Goal: Browse casually

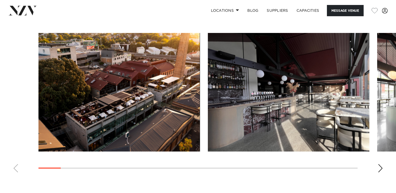
scroll to position [498, 0]
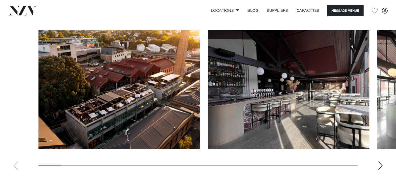
click at [379, 165] on div "Next slide" at bounding box center [379, 165] width 5 height 8
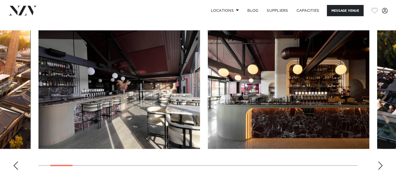
click at [379, 164] on div "Next slide" at bounding box center [379, 165] width 5 height 8
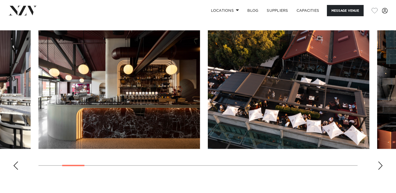
click at [379, 164] on div "Next slide" at bounding box center [379, 165] width 5 height 8
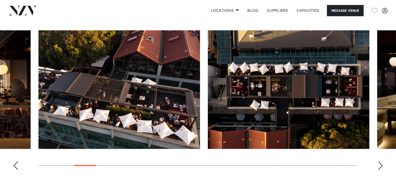
click at [379, 164] on div "Next slide" at bounding box center [379, 165] width 5 height 8
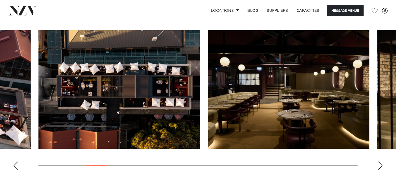
click at [379, 164] on div "Next slide" at bounding box center [379, 165] width 5 height 8
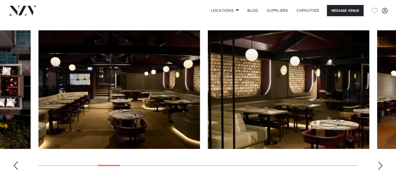
click at [379, 164] on div "Next slide" at bounding box center [379, 165] width 5 height 8
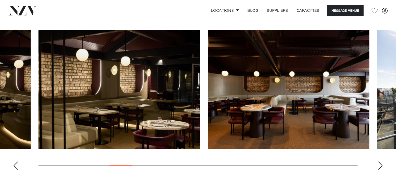
click at [379, 164] on div "Next slide" at bounding box center [379, 165] width 5 height 8
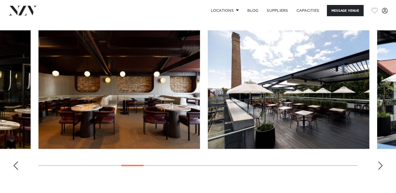
click at [379, 164] on div "Next slide" at bounding box center [379, 165] width 5 height 8
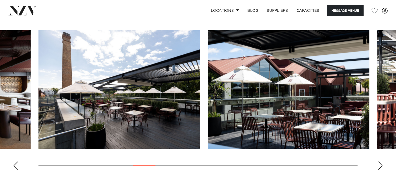
click at [379, 164] on div "Next slide" at bounding box center [379, 165] width 5 height 8
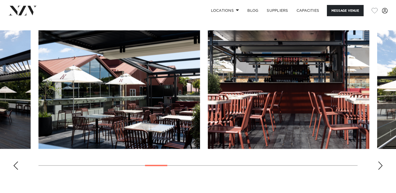
click at [379, 164] on div "Next slide" at bounding box center [379, 165] width 5 height 8
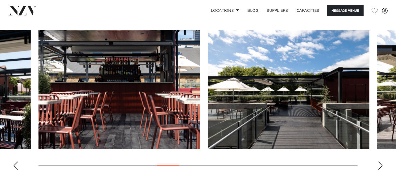
click at [379, 164] on div "Next slide" at bounding box center [379, 165] width 5 height 8
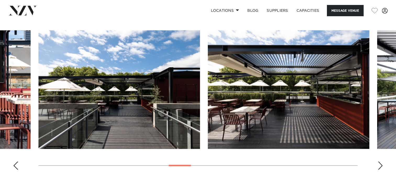
click at [379, 164] on div "Next slide" at bounding box center [379, 165] width 5 height 8
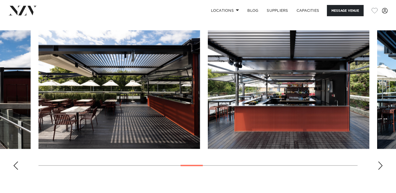
click at [379, 164] on div "Next slide" at bounding box center [379, 165] width 5 height 8
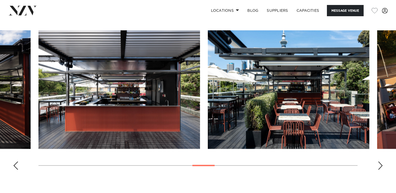
click at [379, 164] on div "Next slide" at bounding box center [379, 165] width 5 height 8
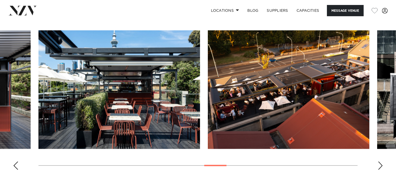
click at [379, 164] on div "Next slide" at bounding box center [379, 165] width 5 height 8
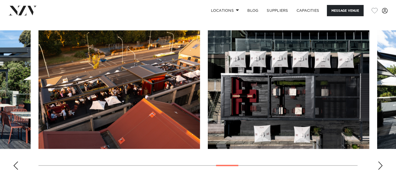
click at [379, 164] on div "Next slide" at bounding box center [379, 165] width 5 height 8
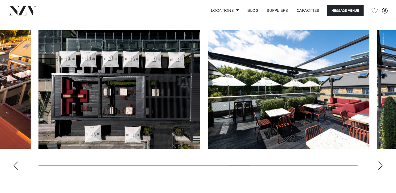
click at [379, 164] on div "Next slide" at bounding box center [379, 165] width 5 height 8
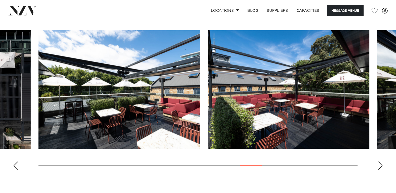
click at [379, 164] on div "Next slide" at bounding box center [379, 165] width 5 height 8
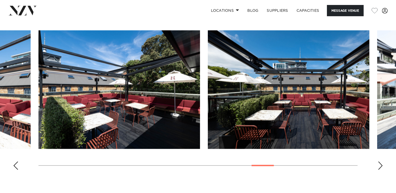
click at [379, 164] on div "Next slide" at bounding box center [379, 165] width 5 height 8
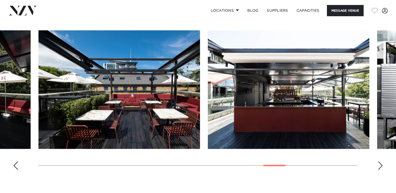
click at [379, 164] on div "Next slide" at bounding box center [379, 165] width 5 height 8
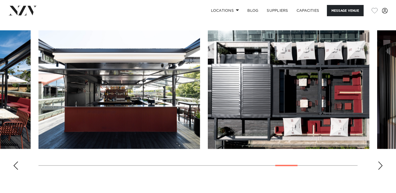
click at [379, 164] on div "Next slide" at bounding box center [379, 165] width 5 height 8
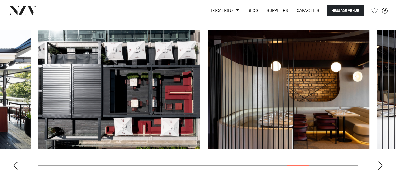
click at [379, 164] on div "Next slide" at bounding box center [379, 165] width 5 height 8
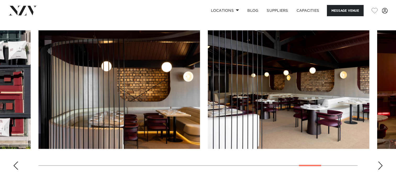
click at [379, 164] on div "Next slide" at bounding box center [379, 165] width 5 height 8
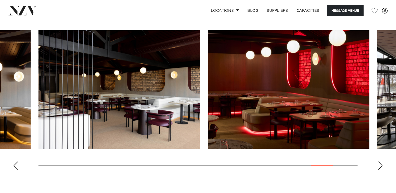
click at [379, 164] on div "Next slide" at bounding box center [379, 165] width 5 height 8
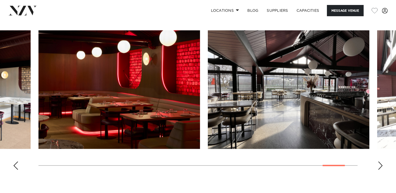
click at [379, 164] on div "Next slide" at bounding box center [379, 165] width 5 height 8
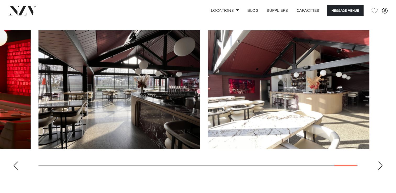
click at [379, 164] on div "Next slide" at bounding box center [379, 165] width 5 height 8
